Goal: Task Accomplishment & Management: Use online tool/utility

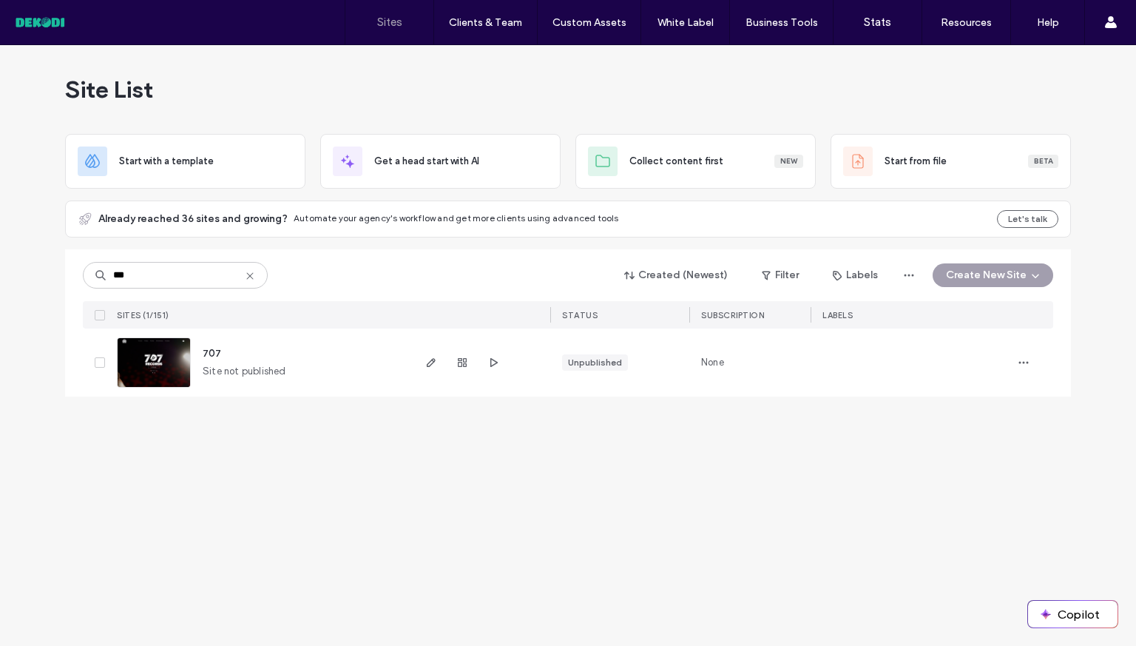
type input "***"
click at [160, 376] on img at bounding box center [154, 388] width 72 height 101
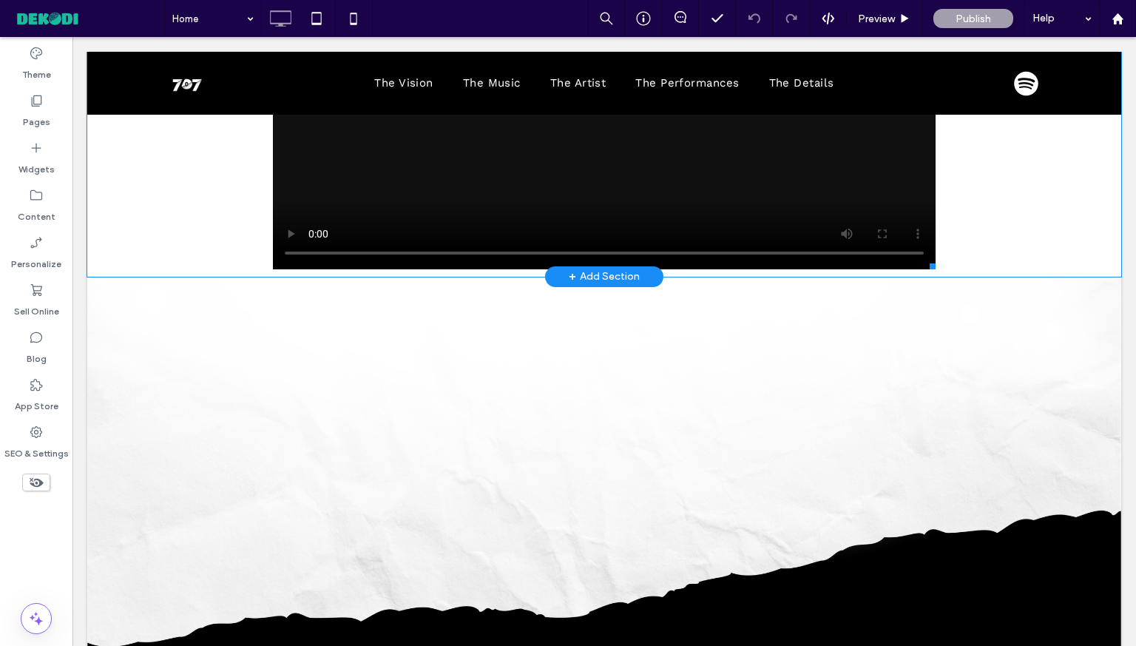
scroll to position [2453, 0]
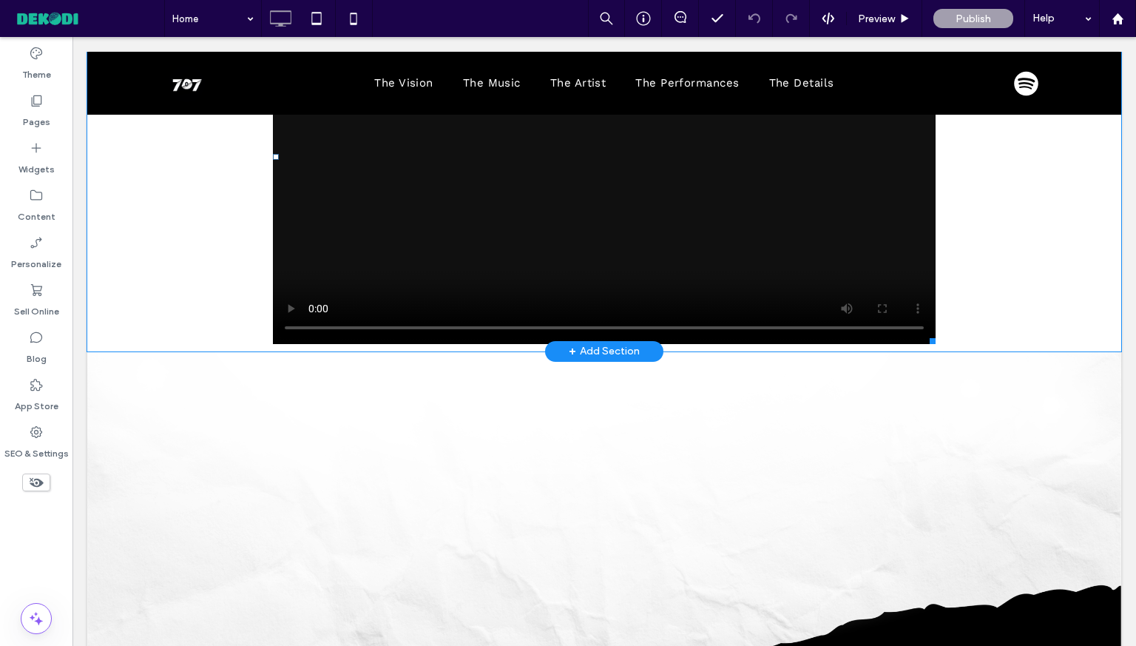
click at [879, 260] on span at bounding box center [604, 157] width 663 height 374
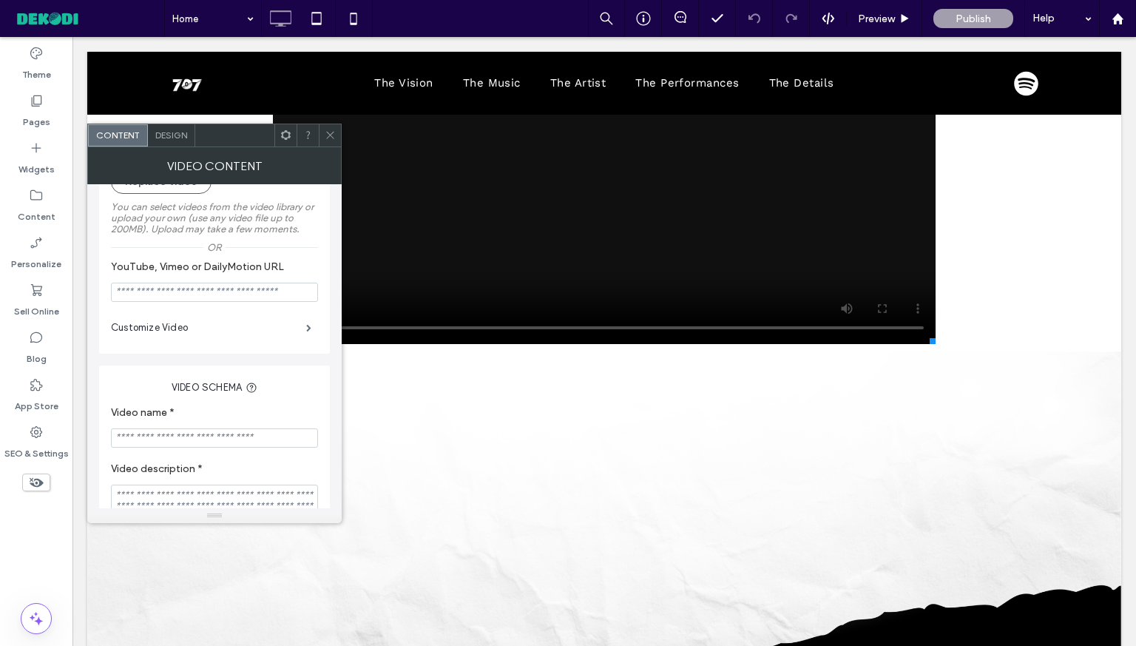
scroll to position [167, 0]
click at [327, 132] on icon at bounding box center [330, 134] width 11 height 11
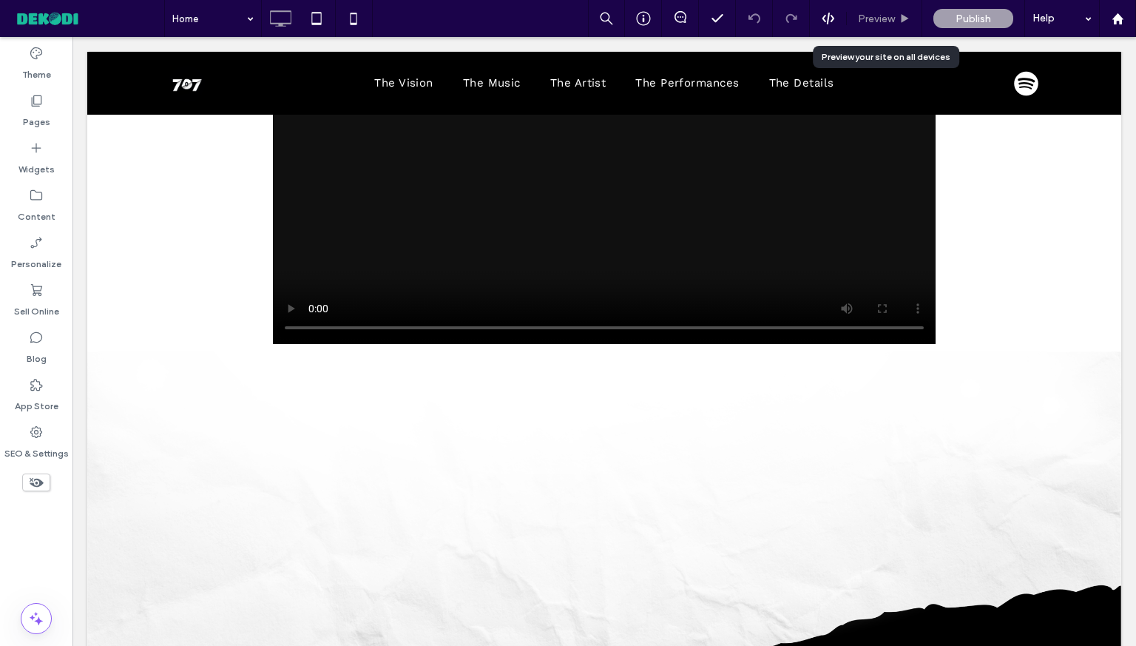
click at [879, 11] on div "Preview" at bounding box center [884, 18] width 75 height 37
click at [883, 13] on span "Preview" at bounding box center [876, 19] width 37 height 13
